Goal: Navigation & Orientation: Find specific page/section

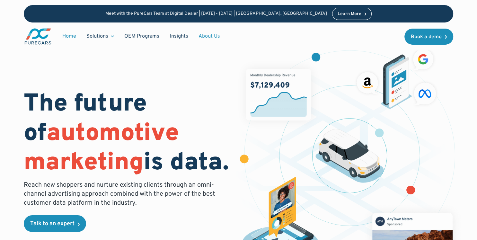
click at [202, 33] on link "About Us" at bounding box center [209, 36] width 32 height 12
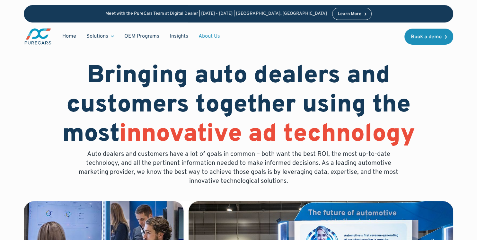
click at [202, 36] on link "About Us" at bounding box center [209, 36] width 32 height 12
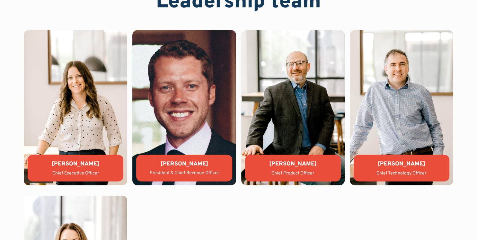
scroll to position [1382, 0]
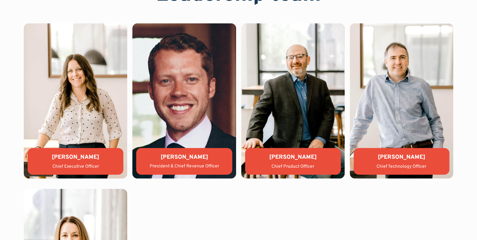
click at [84, 103] on img at bounding box center [75, 100] width 103 height 155
click at [158, 89] on img at bounding box center [183, 100] width 103 height 155
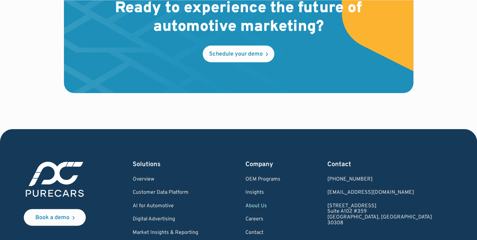
scroll to position [1802, 0]
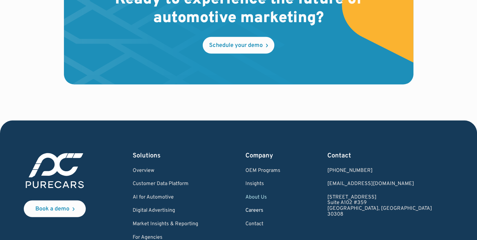
click at [281, 208] on link "Careers" at bounding box center [263, 211] width 35 height 6
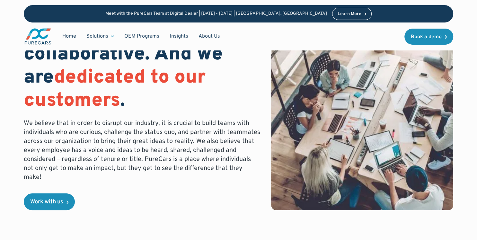
scroll to position [193, 0]
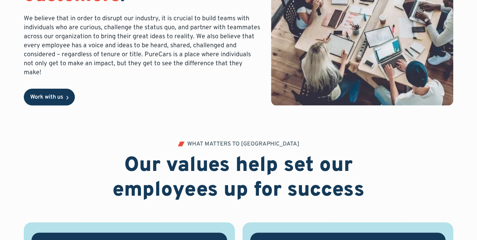
click at [53, 94] on div "Work with us" at bounding box center [46, 97] width 33 height 6
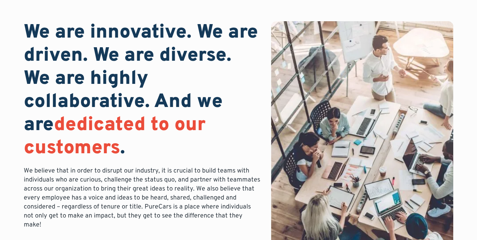
scroll to position [0, 0]
